Goal: Information Seeking & Learning: Learn about a topic

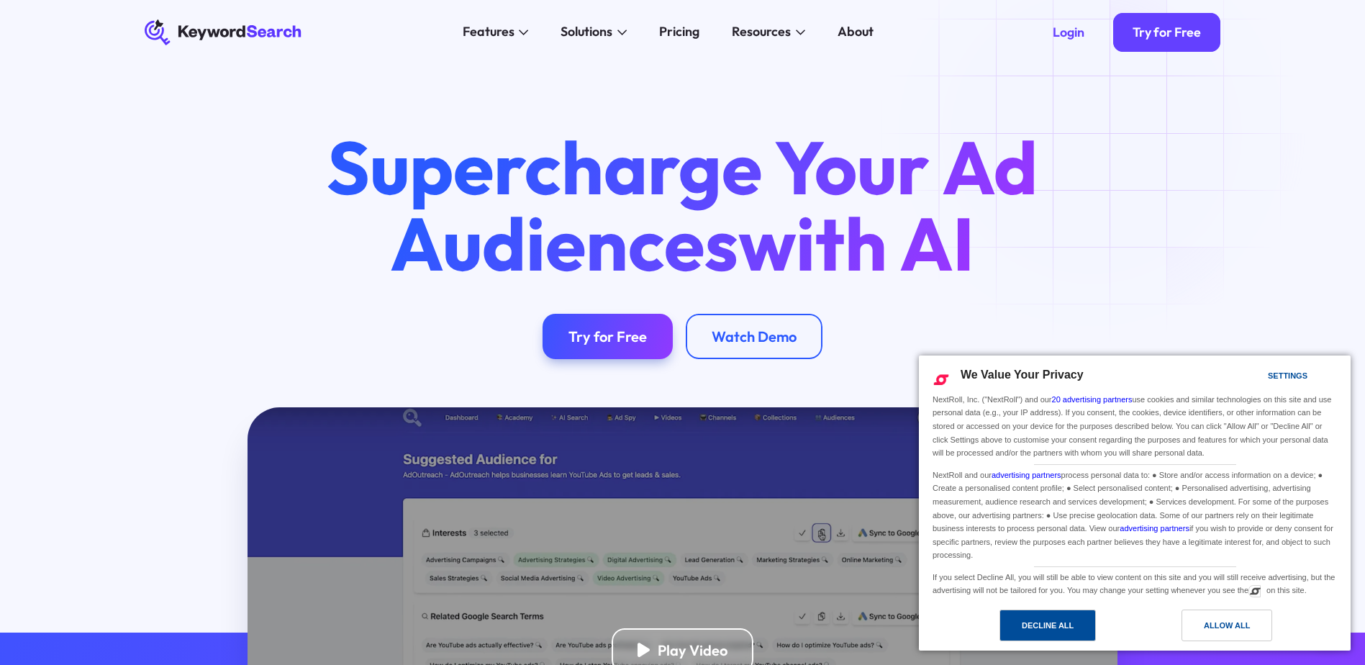
click at [1069, 618] on div "Decline All" at bounding box center [1048, 625] width 52 height 16
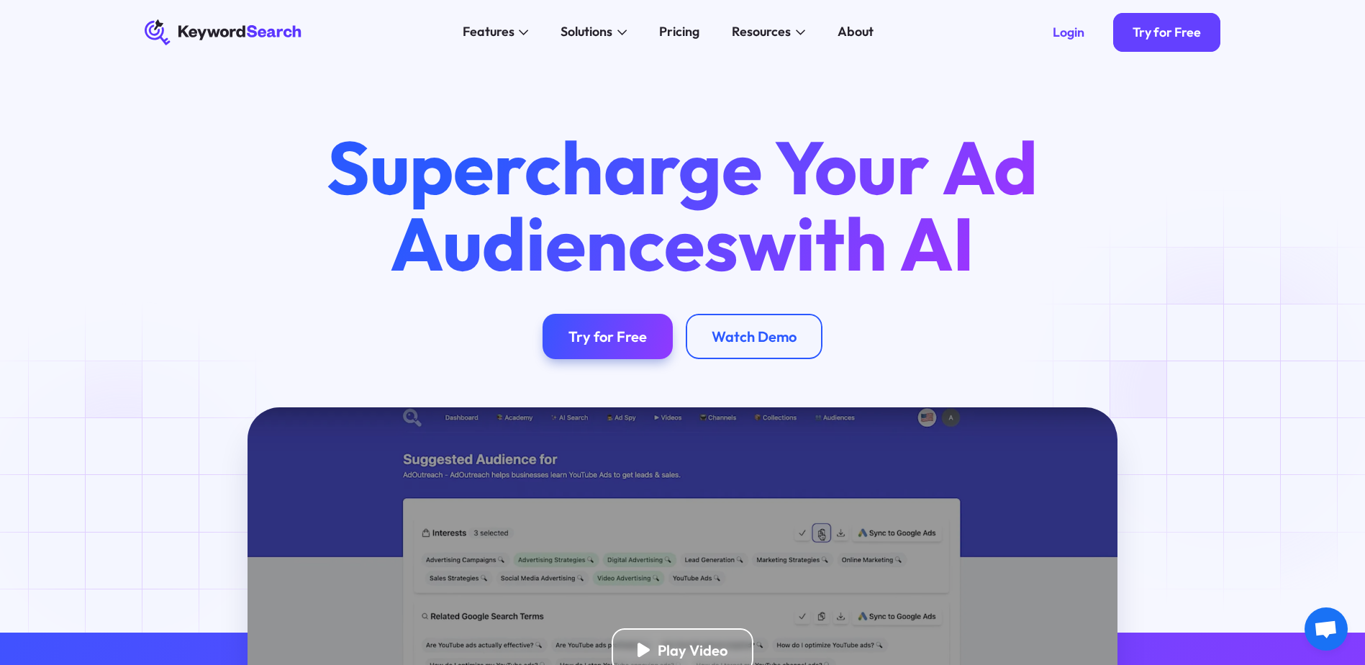
drag, startPoint x: 113, startPoint y: 489, endPoint x: 116, endPoint y: 479, distance: 9.8
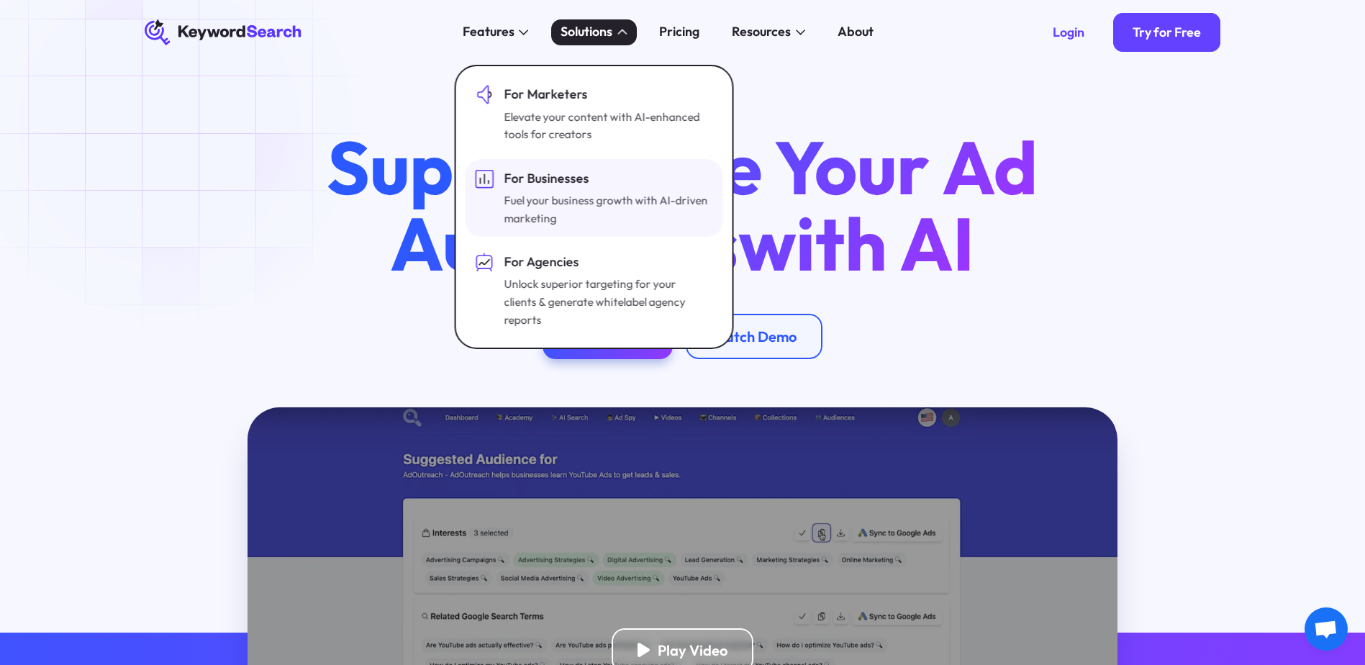
click at [552, 191] on div "For Businesses Fuel your business growth with AI-driven marketing" at bounding box center [607, 198] width 206 height 58
